Goal: Participate in discussion: Engage in conversation with other users on a specific topic

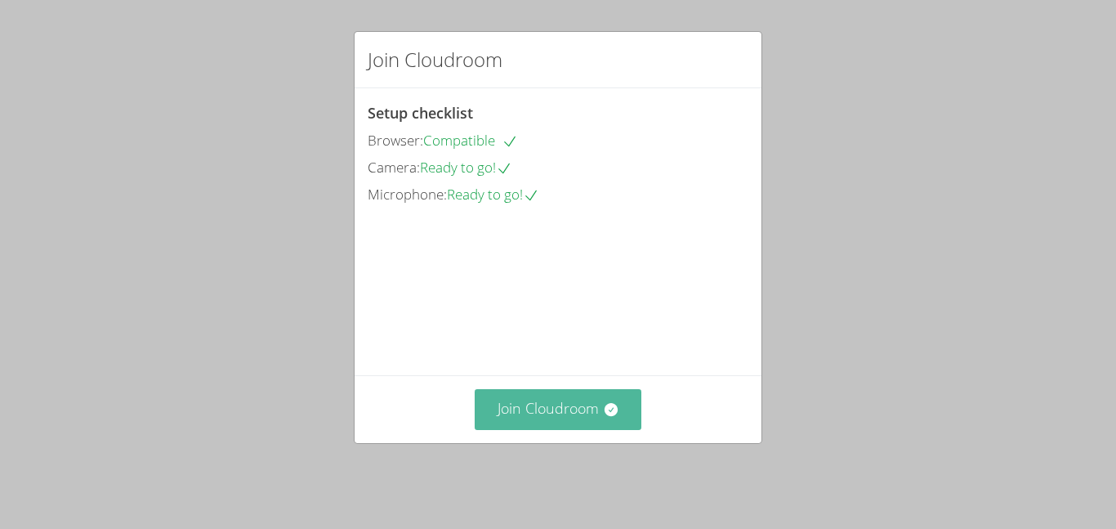
click at [603, 429] on button "Join Cloudroom" at bounding box center [559, 409] width 168 height 40
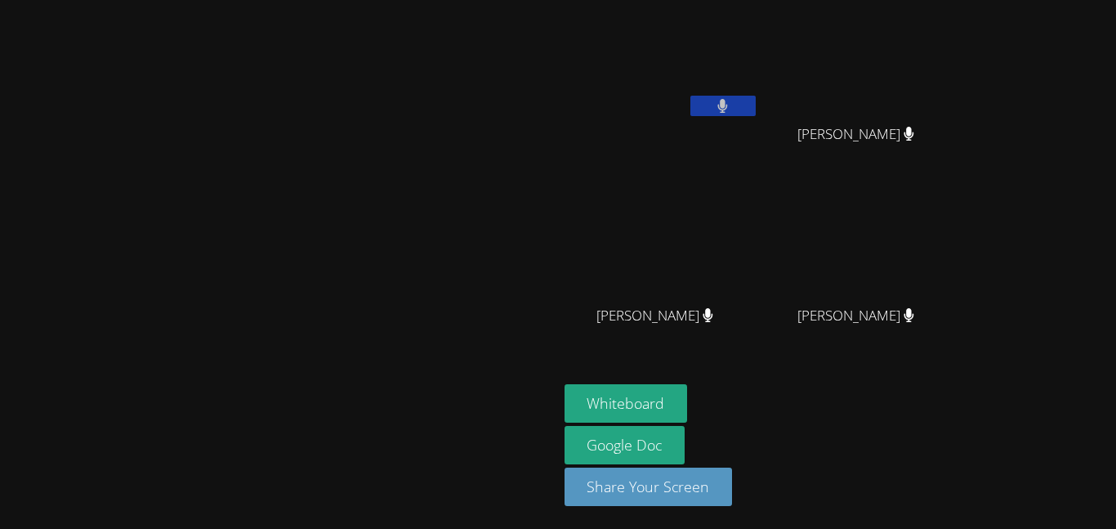
click at [960, 450] on div "Whiteboard Google Doc Share Your Screen" at bounding box center [763, 451] width 396 height 135
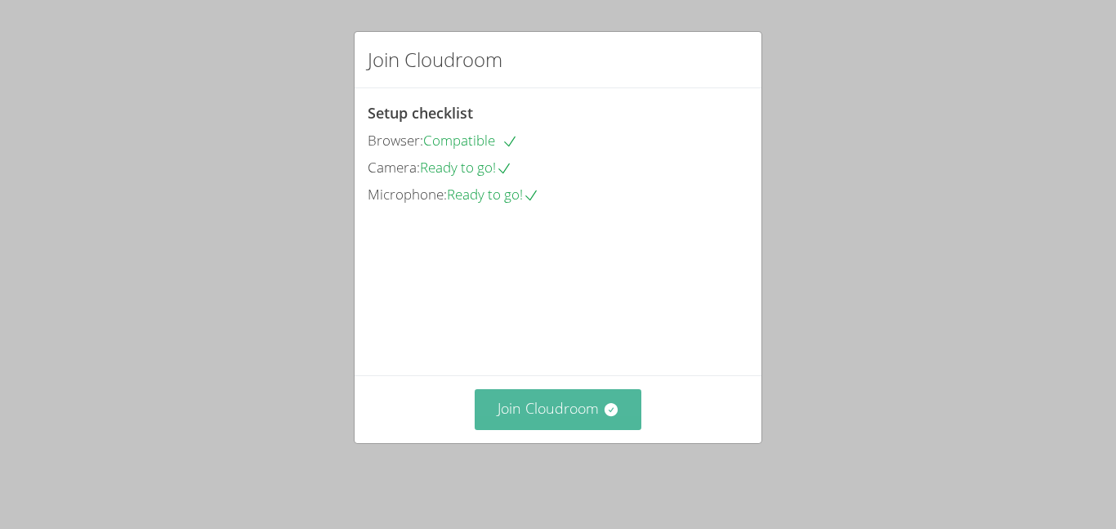
click at [598, 405] on button "Join Cloudroom" at bounding box center [559, 409] width 168 height 40
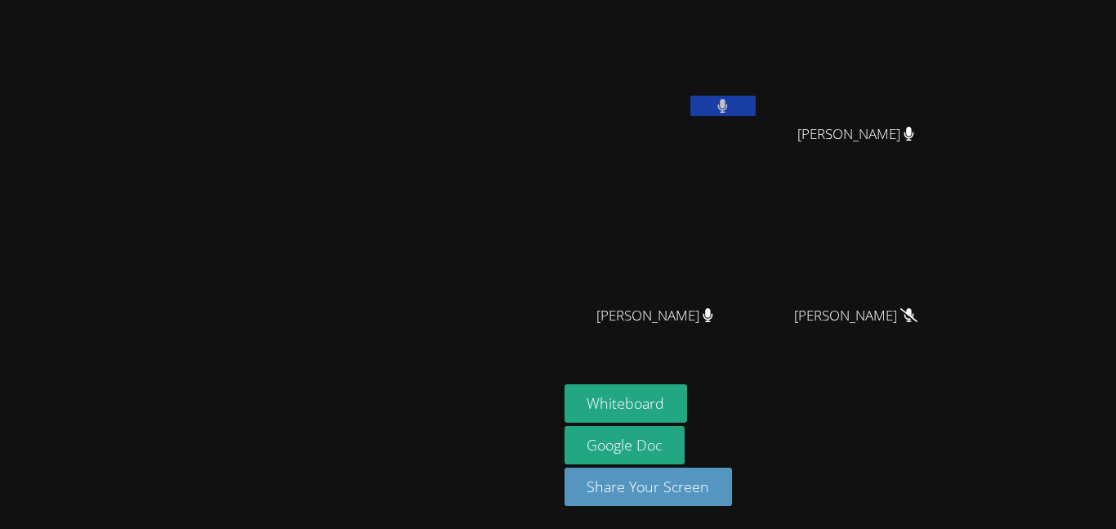
click at [756, 107] on button at bounding box center [723, 106] width 65 height 20
click at [759, 85] on video at bounding box center [662, 62] width 195 height 110
click at [756, 103] on button at bounding box center [723, 106] width 65 height 20
click at [728, 100] on icon at bounding box center [723, 106] width 11 height 14
click at [759, 128] on div "[PERSON_NAME]" at bounding box center [662, 94] width 195 height 175
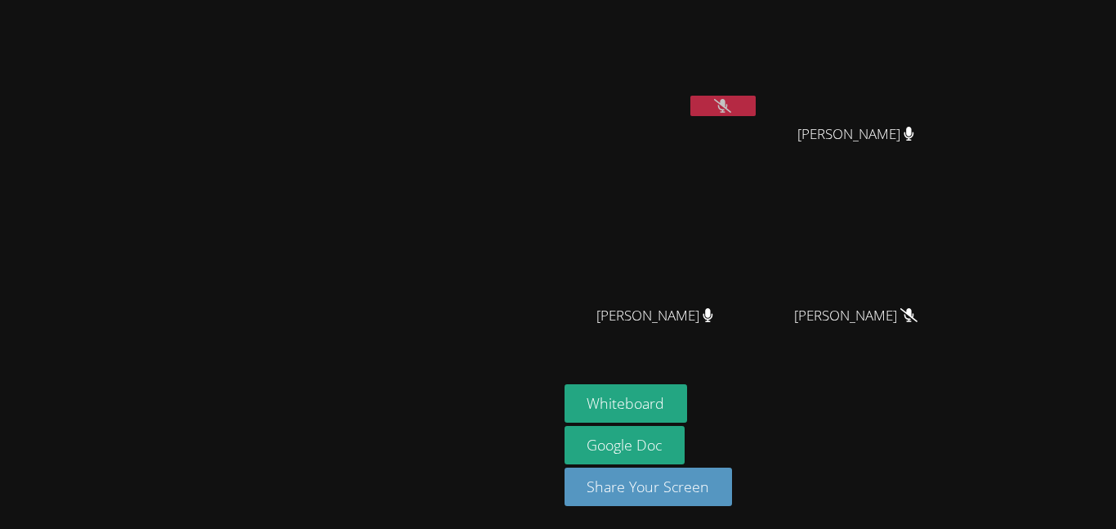
click at [756, 115] on div at bounding box center [723, 108] width 65 height 25
click at [731, 105] on icon at bounding box center [722, 106] width 17 height 14
click at [728, 105] on icon at bounding box center [723, 106] width 10 height 14
click at [731, 105] on icon at bounding box center [722, 106] width 17 height 14
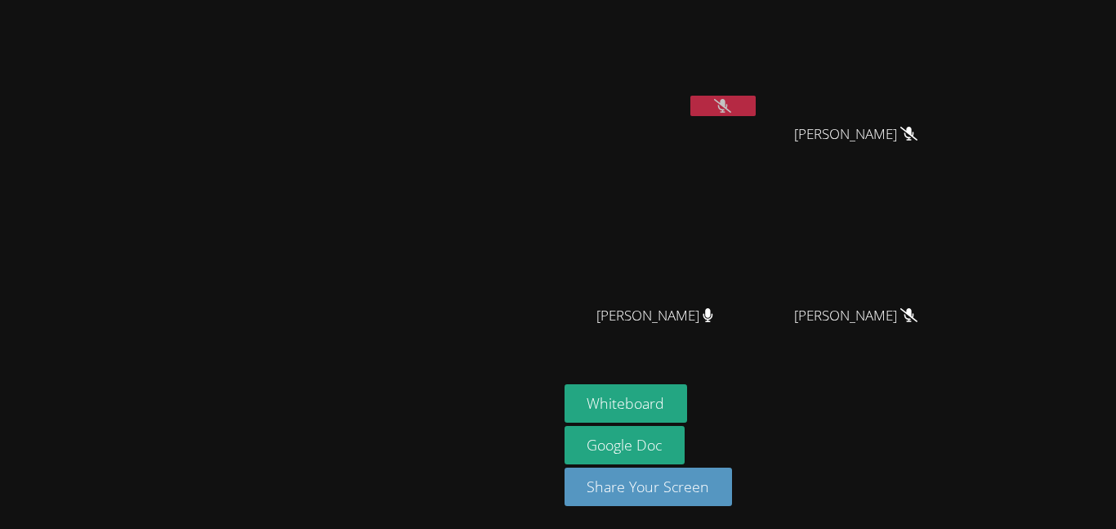
click at [731, 105] on icon at bounding box center [722, 106] width 17 height 14
click at [728, 105] on icon at bounding box center [723, 106] width 10 height 14
click at [756, 113] on button at bounding box center [723, 106] width 65 height 20
click at [728, 104] on icon at bounding box center [723, 106] width 10 height 14
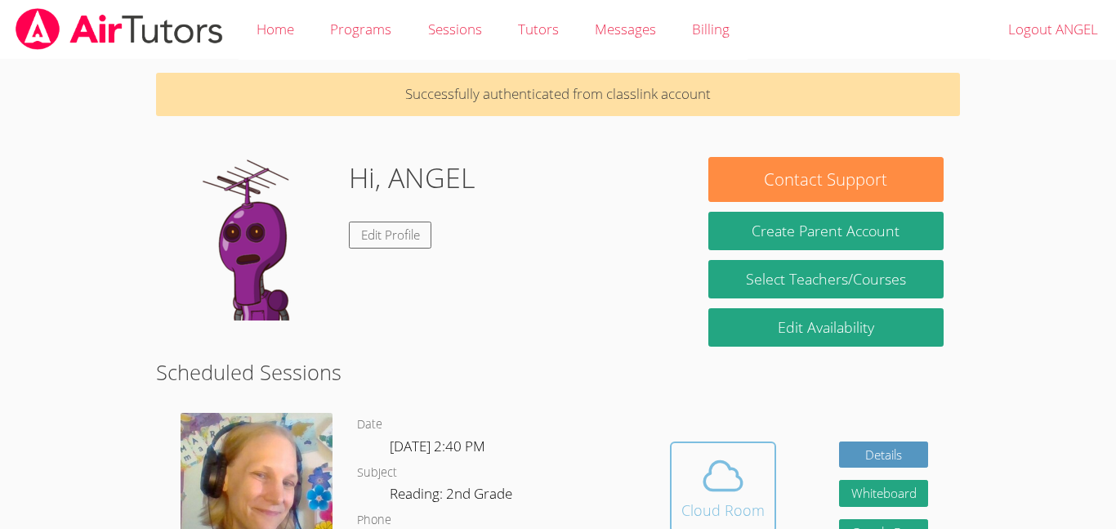
click at [746, 472] on span at bounding box center [723, 476] width 83 height 46
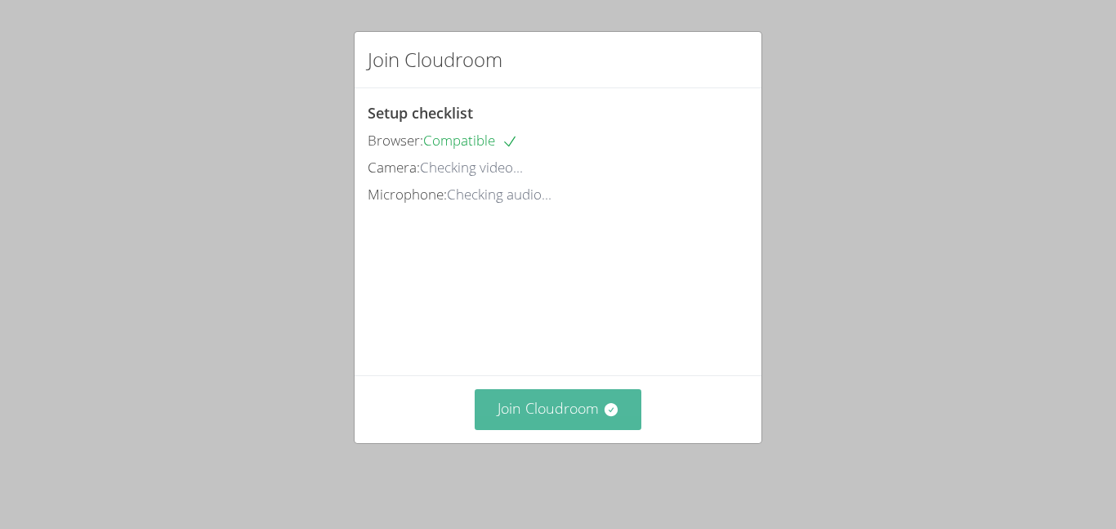
click at [621, 415] on button "Join Cloudroom" at bounding box center [559, 409] width 168 height 40
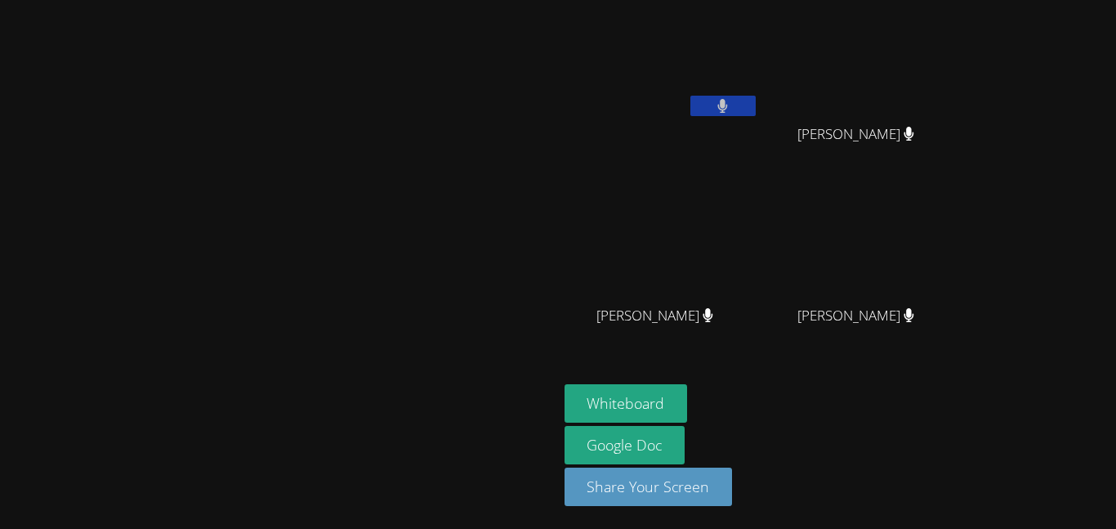
click at [759, 90] on video at bounding box center [662, 62] width 195 height 110
click at [756, 101] on button at bounding box center [723, 106] width 65 height 20
click at [731, 101] on icon at bounding box center [722, 106] width 17 height 14
click at [756, 97] on button at bounding box center [723, 106] width 65 height 20
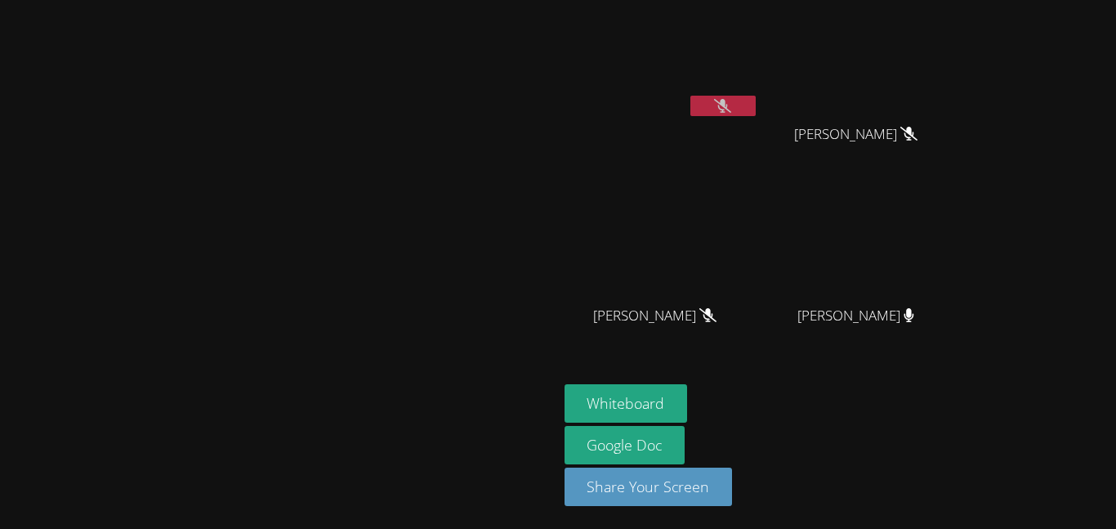
click at [691, 96] on button at bounding box center [723, 106] width 65 height 20
click at [756, 97] on button at bounding box center [723, 106] width 65 height 20
click at [728, 105] on icon at bounding box center [723, 106] width 11 height 14
click at [756, 101] on button at bounding box center [723, 106] width 65 height 20
click at [756, 103] on button at bounding box center [723, 106] width 65 height 20
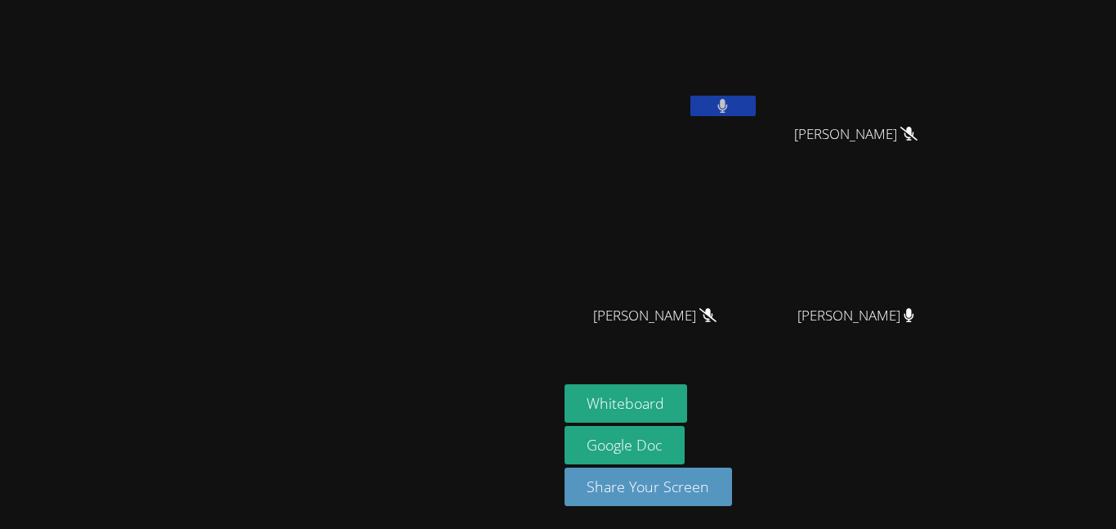
click at [759, 134] on div "[PERSON_NAME]" at bounding box center [662, 94] width 195 height 175
click at [759, 89] on video at bounding box center [662, 62] width 195 height 110
click at [756, 97] on button at bounding box center [723, 106] width 65 height 20
click at [731, 99] on icon at bounding box center [722, 106] width 17 height 14
click at [756, 104] on button at bounding box center [723, 106] width 65 height 20
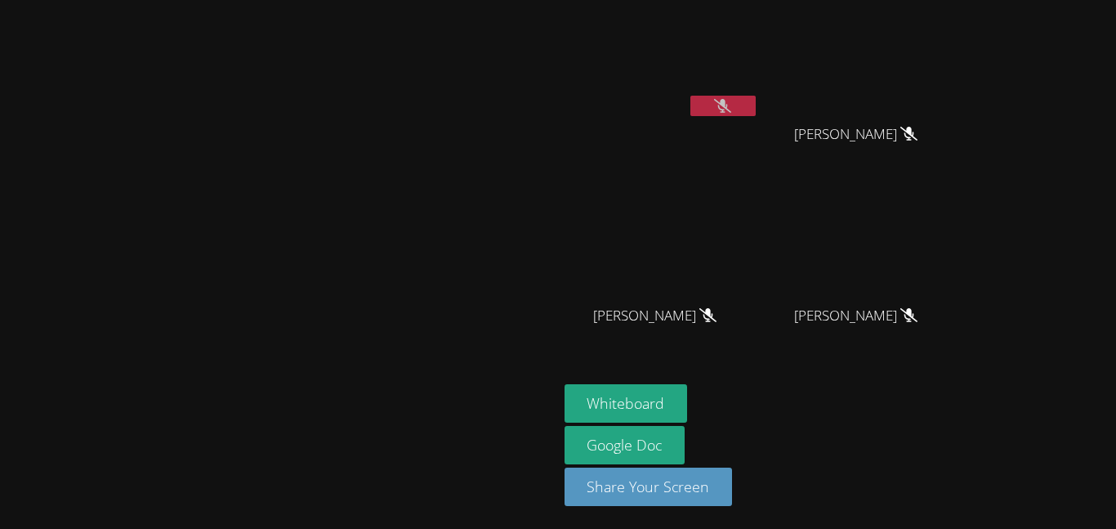
click at [756, 99] on button at bounding box center [723, 106] width 65 height 20
click at [756, 101] on button at bounding box center [723, 106] width 65 height 20
click at [756, 103] on button at bounding box center [723, 106] width 65 height 20
click at [759, 84] on video at bounding box center [662, 62] width 195 height 110
click at [756, 96] on button at bounding box center [723, 106] width 65 height 20
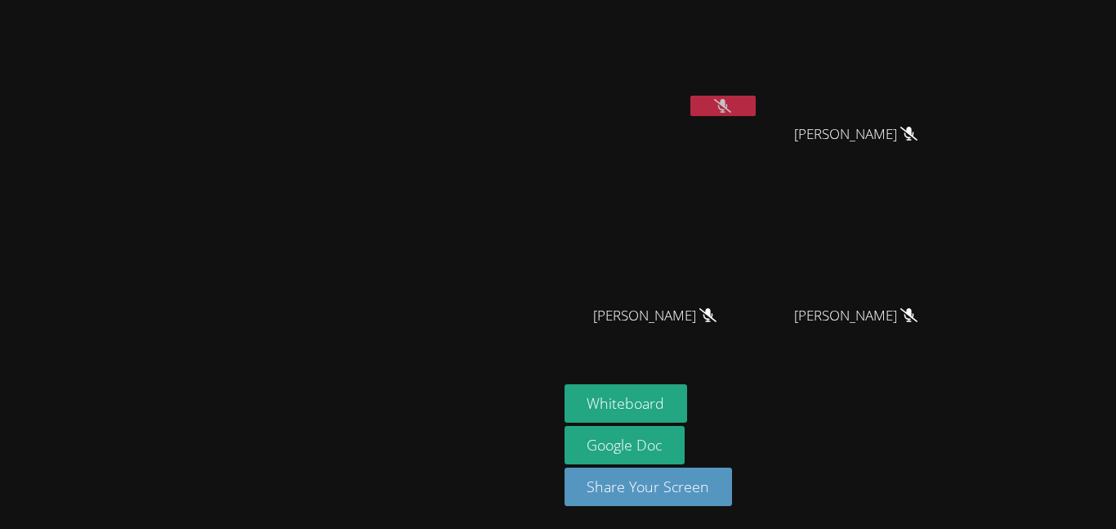
click at [756, 104] on button at bounding box center [723, 106] width 65 height 20
click at [756, 114] on button at bounding box center [723, 106] width 65 height 20
click at [756, 110] on button at bounding box center [723, 106] width 65 height 20
click at [756, 107] on button at bounding box center [723, 106] width 65 height 20
click at [756, 104] on button at bounding box center [723, 106] width 65 height 20
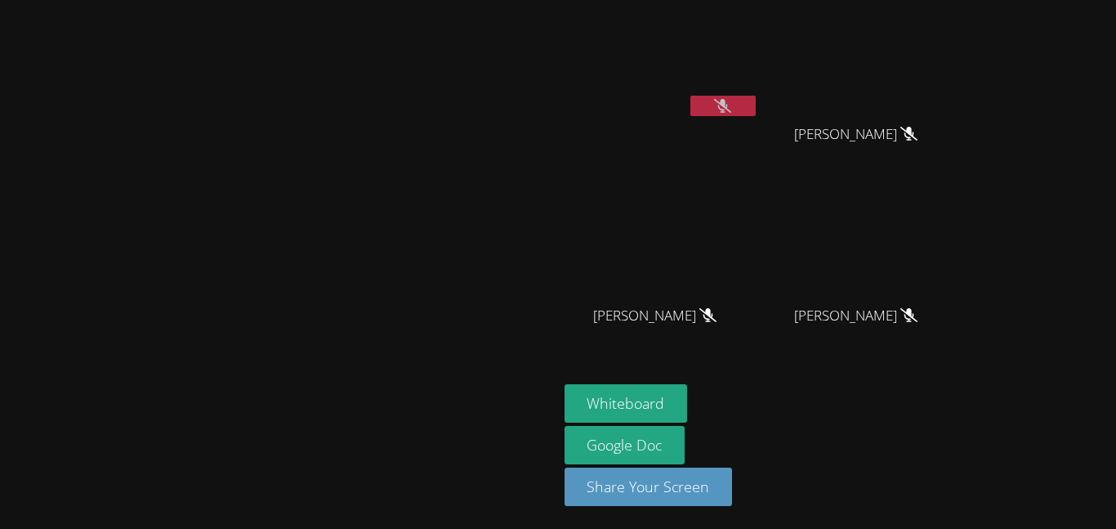
click at [756, 101] on button at bounding box center [723, 106] width 65 height 20
click at [756, 103] on button at bounding box center [723, 106] width 65 height 20
click at [756, 105] on button at bounding box center [723, 106] width 65 height 20
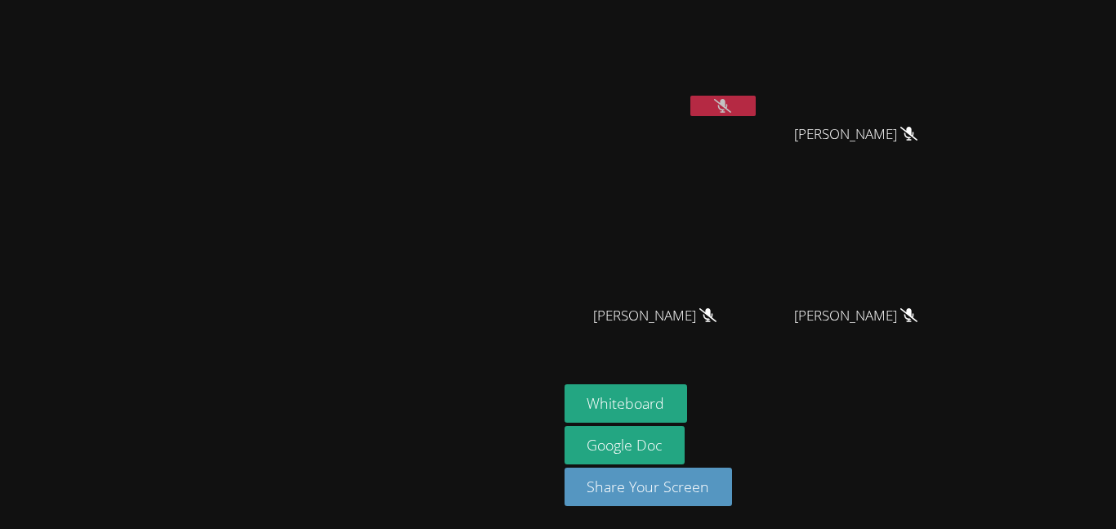
click at [756, 108] on button at bounding box center [723, 106] width 65 height 20
click at [756, 115] on button at bounding box center [723, 106] width 65 height 20
click at [756, 103] on button at bounding box center [723, 106] width 65 height 20
click at [756, 101] on button at bounding box center [723, 106] width 65 height 20
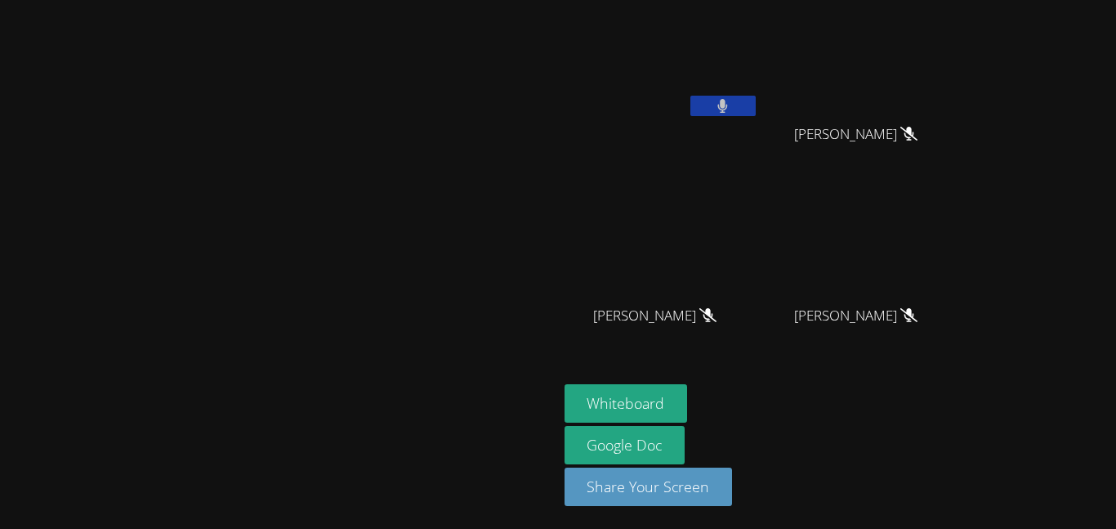
click at [756, 110] on button at bounding box center [723, 106] width 65 height 20
click at [728, 112] on icon at bounding box center [723, 106] width 10 height 14
click at [756, 106] on button at bounding box center [723, 106] width 65 height 20
click at [756, 105] on button at bounding box center [723, 106] width 65 height 20
click at [756, 107] on button at bounding box center [723, 106] width 65 height 20
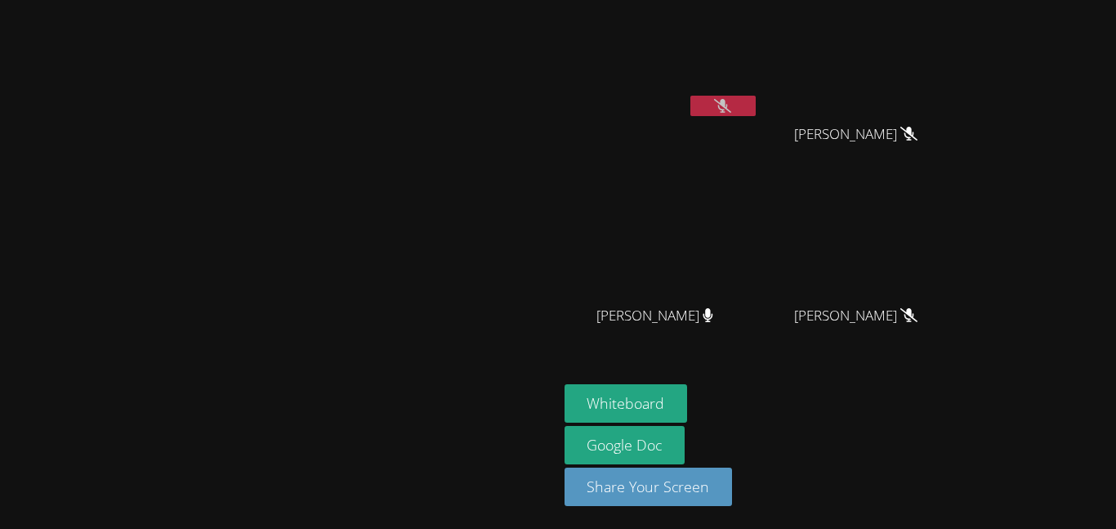
click at [756, 105] on button at bounding box center [723, 106] width 65 height 20
click at [756, 98] on button at bounding box center [723, 106] width 65 height 20
click at [759, 104] on video at bounding box center [662, 62] width 195 height 110
click at [756, 102] on button at bounding box center [723, 106] width 65 height 20
click at [756, 97] on button at bounding box center [723, 106] width 65 height 20
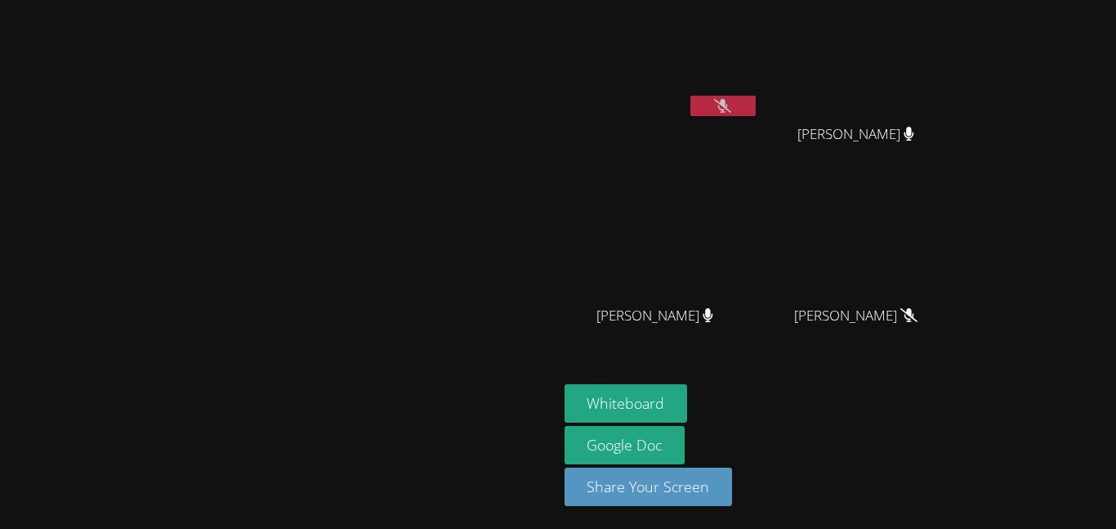
click at [731, 101] on icon at bounding box center [722, 106] width 17 height 14
click at [756, 96] on button at bounding box center [723, 106] width 65 height 20
click at [756, 97] on button at bounding box center [723, 106] width 65 height 20
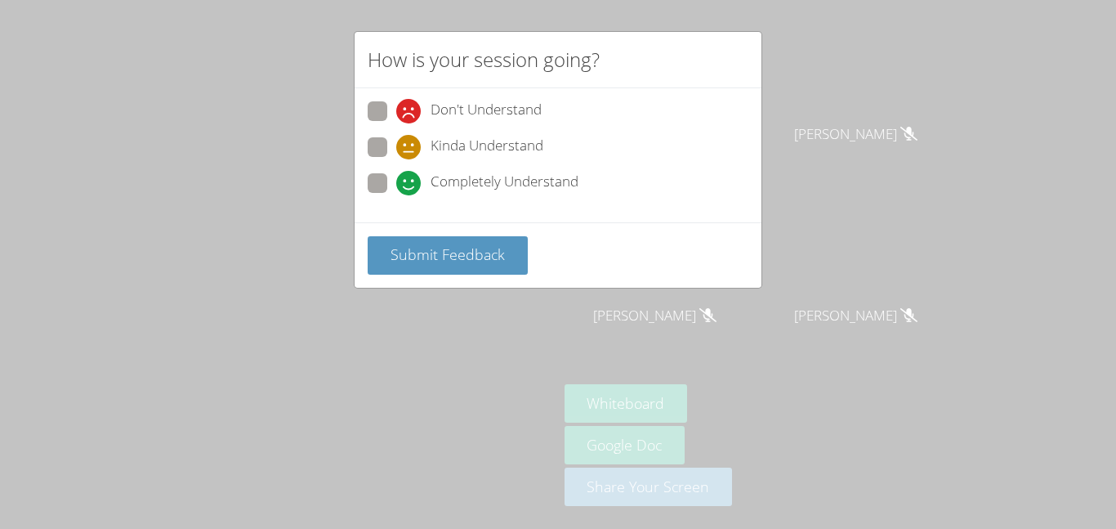
click at [471, 133] on div "Don't Understand Kinda Understand Completely Understand" at bounding box center [558, 151] width 381 height 101
click at [396, 159] on span at bounding box center [396, 159] width 0 height 0
click at [396, 141] on input "Kinda Understand" at bounding box center [403, 144] width 14 height 14
radio input "true"
click at [422, 250] on span "Submit Feedback" at bounding box center [448, 254] width 114 height 20
